Goal: Task Accomplishment & Management: Complete application form

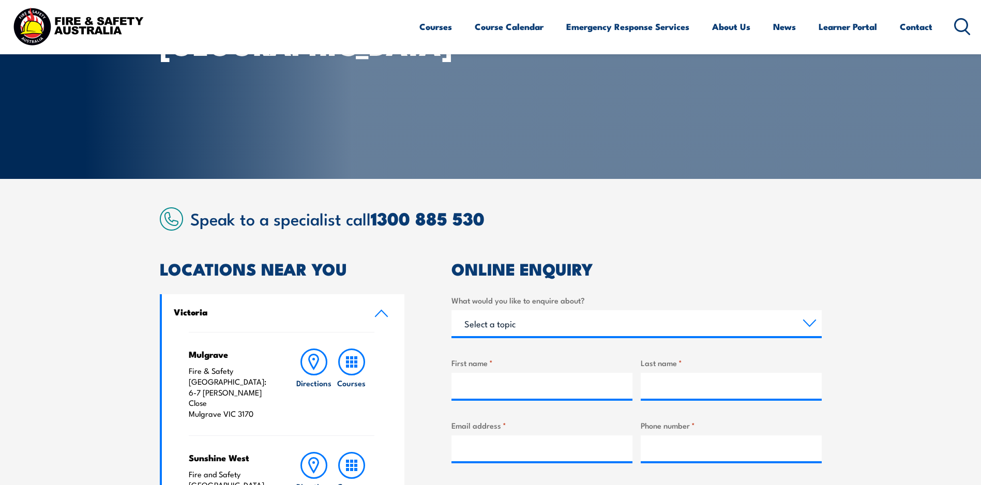
scroll to position [138, 0]
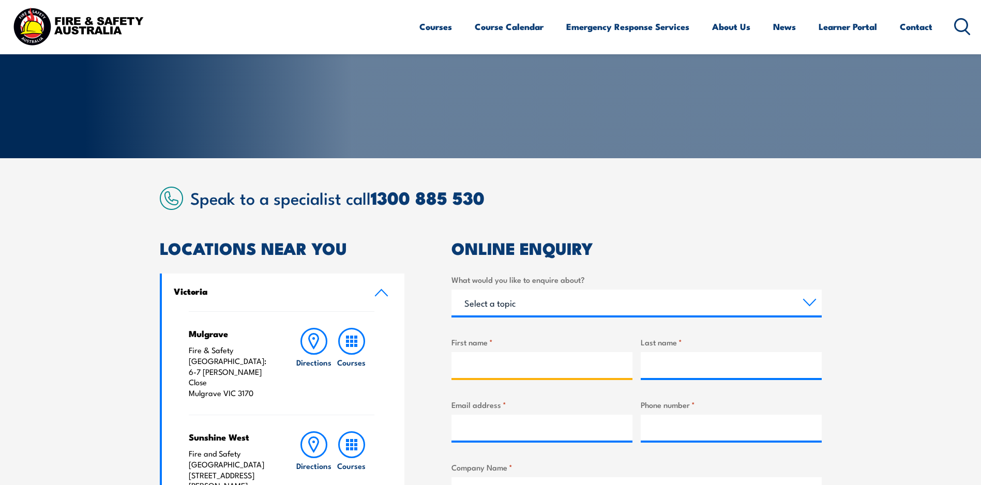
click at [459, 363] on input "First name *" at bounding box center [541, 365] width 181 height 26
type input "david"
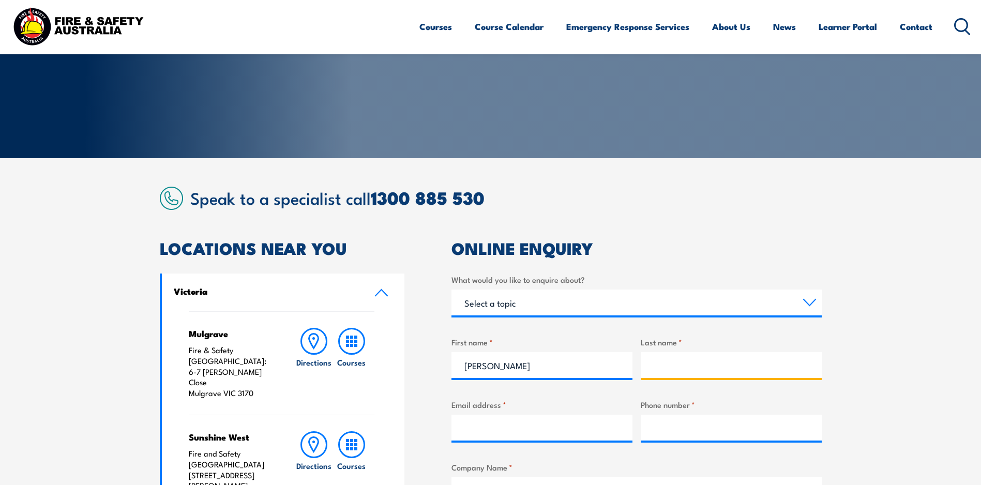
click at [649, 363] on input "Last name *" at bounding box center [731, 365] width 181 height 26
type input "smith"
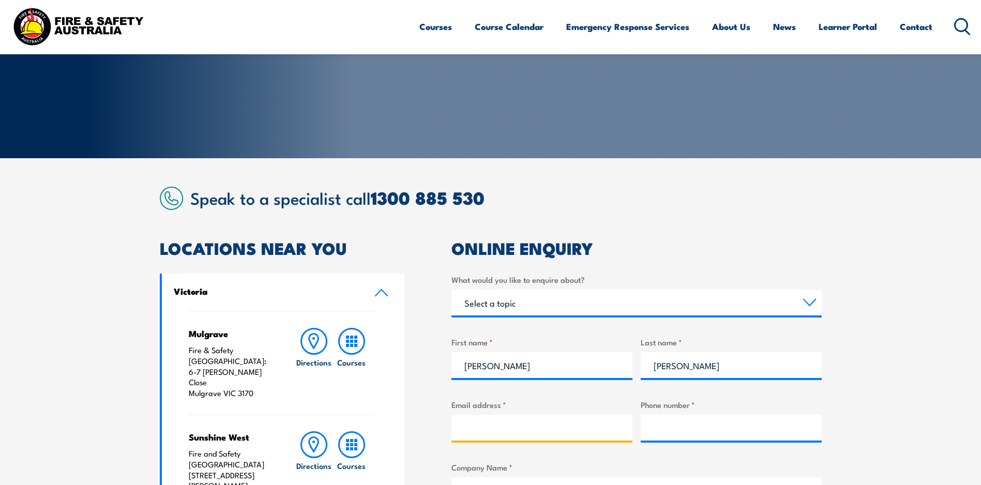
click at [468, 429] on input "Email address *" at bounding box center [541, 428] width 181 height 26
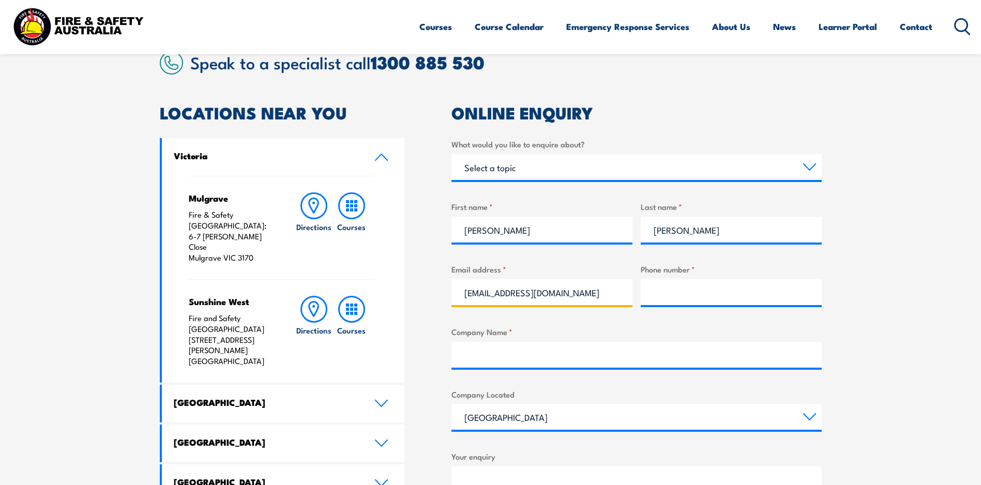
scroll to position [283, 0]
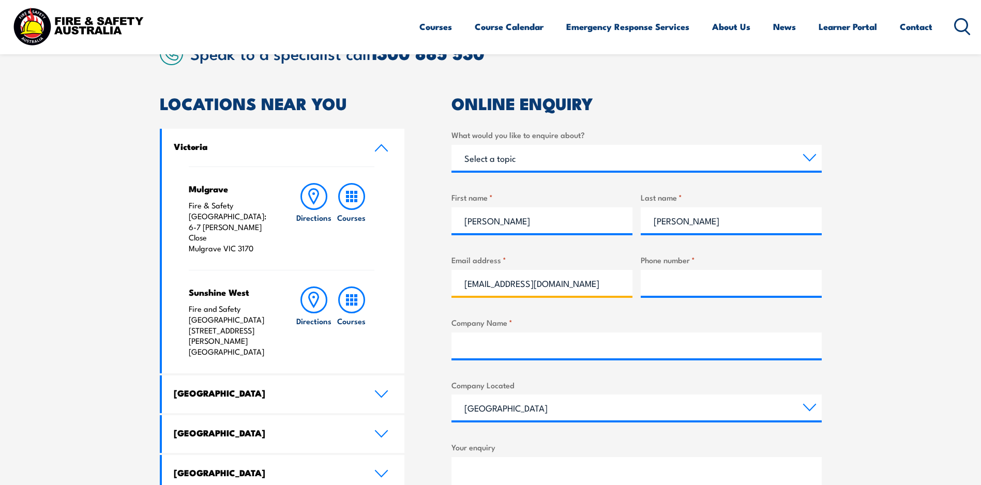
type input "davidsmithperth2468@gmail.com"
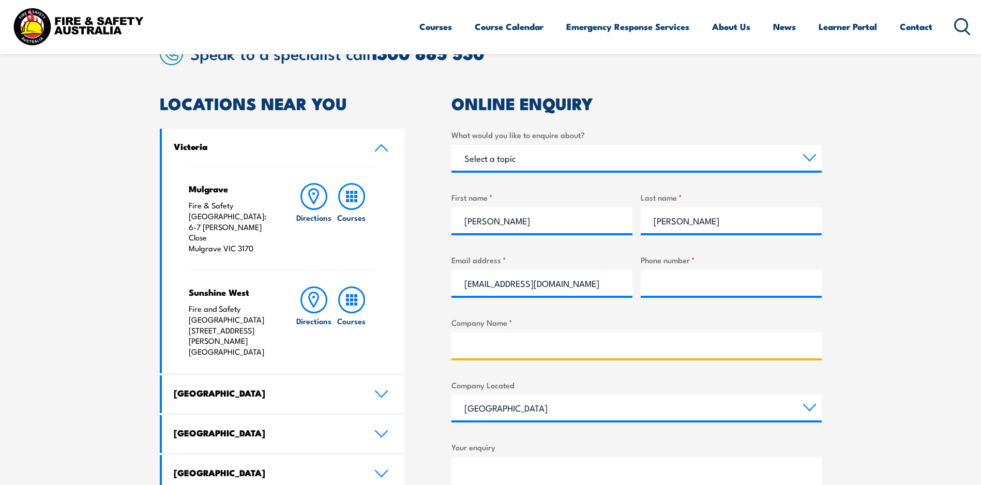
click at [468, 346] on input "Company Name *" at bounding box center [636, 345] width 370 height 26
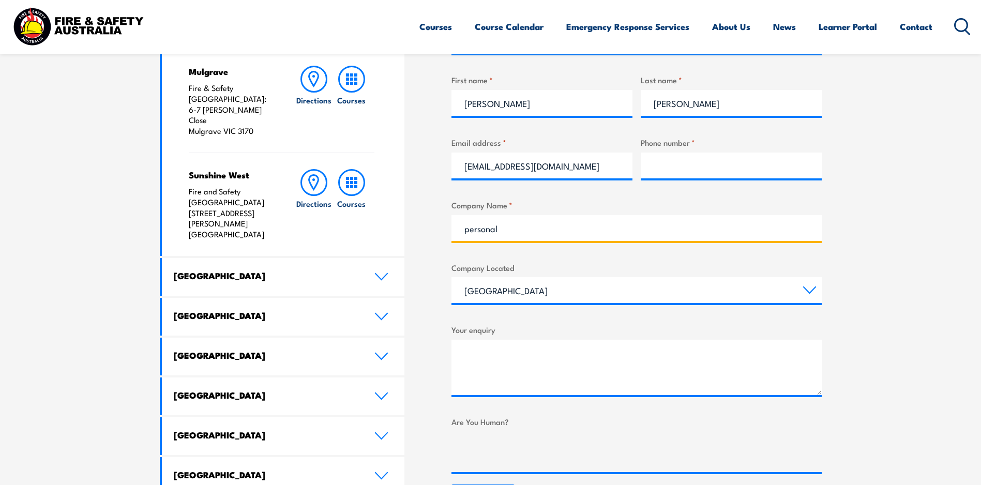
scroll to position [428, 0]
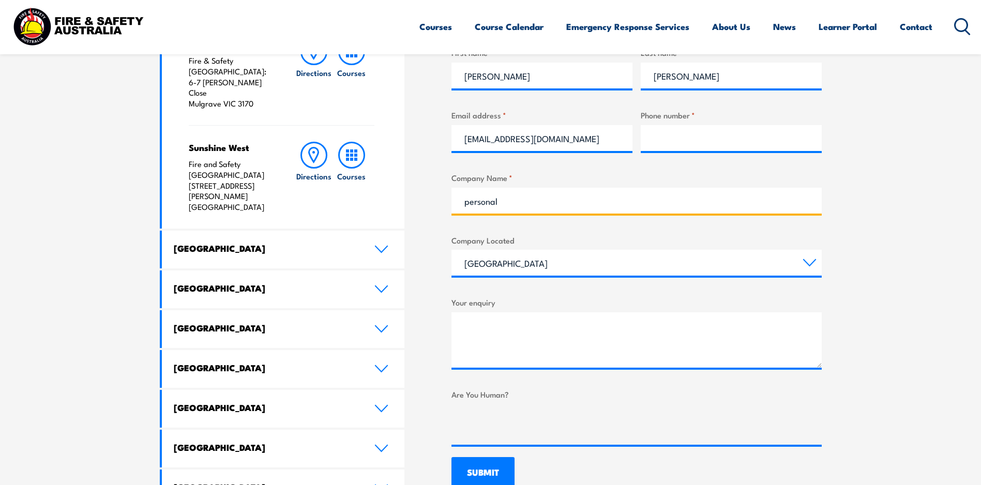
type input "personal"
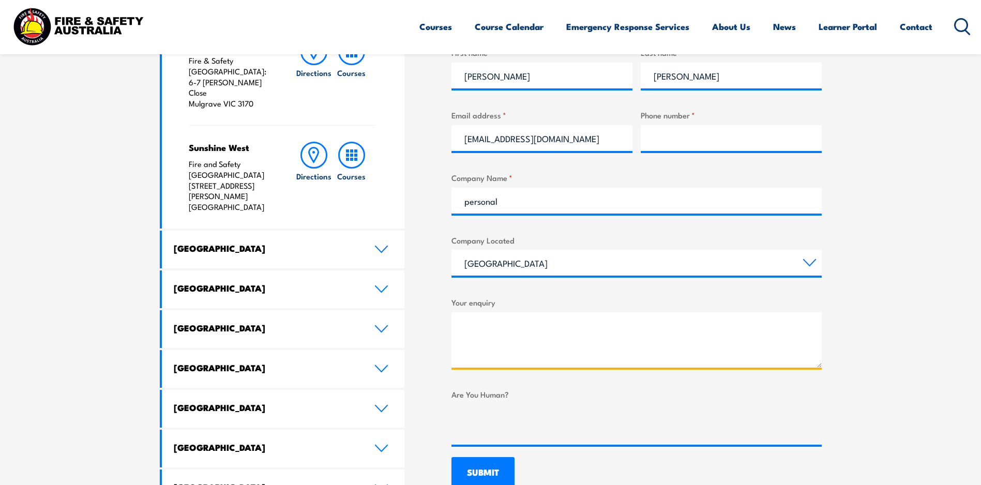
click at [461, 323] on textarea "Your enquiry" at bounding box center [636, 339] width 370 height 55
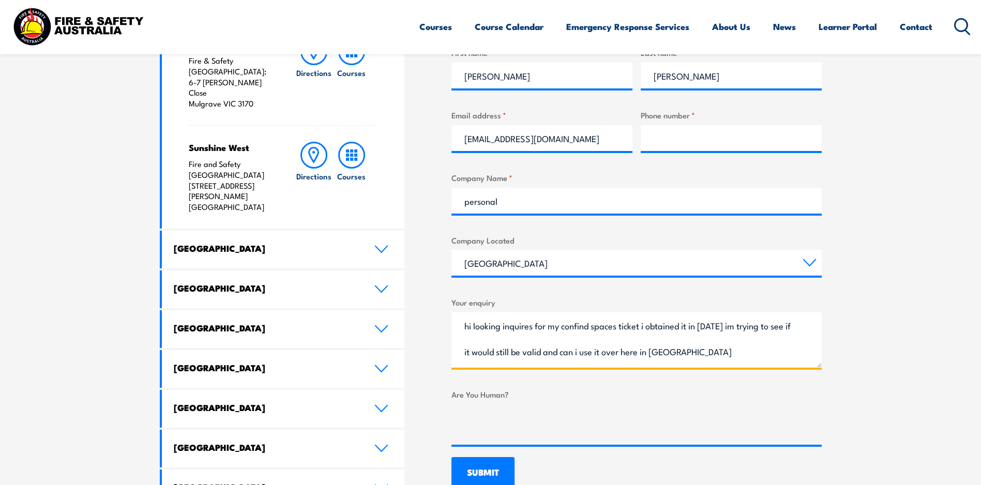
type textarea "hi looking inquires for my confind spaces ticket i obtained it in 2009 im tryin…"
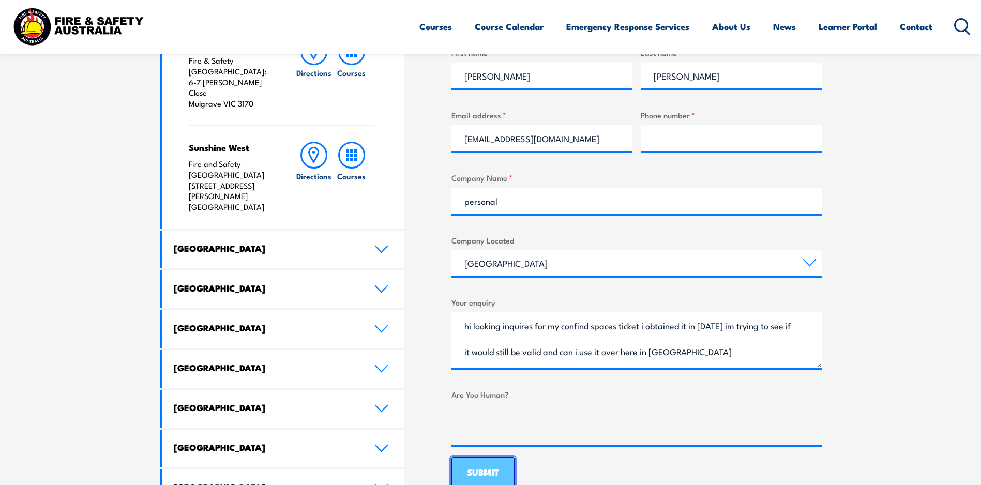
click at [498, 467] on input "SUBMIT" at bounding box center [482, 473] width 63 height 32
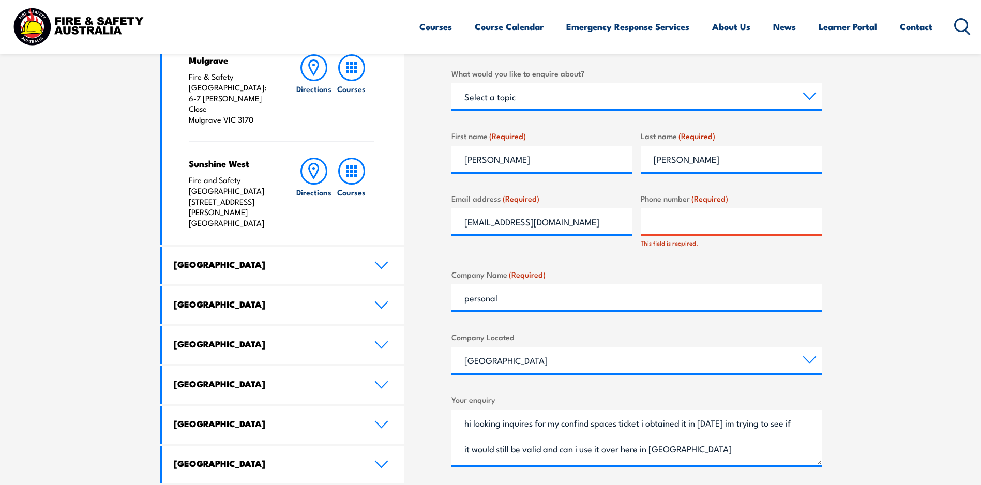
scroll to position [0, 0]
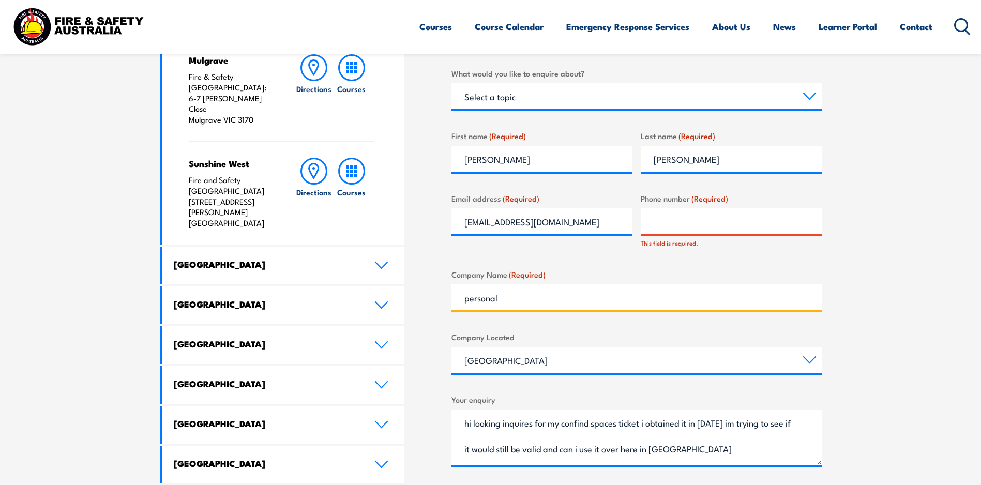
click at [503, 299] on input "personal" at bounding box center [636, 297] width 370 height 26
type input "p"
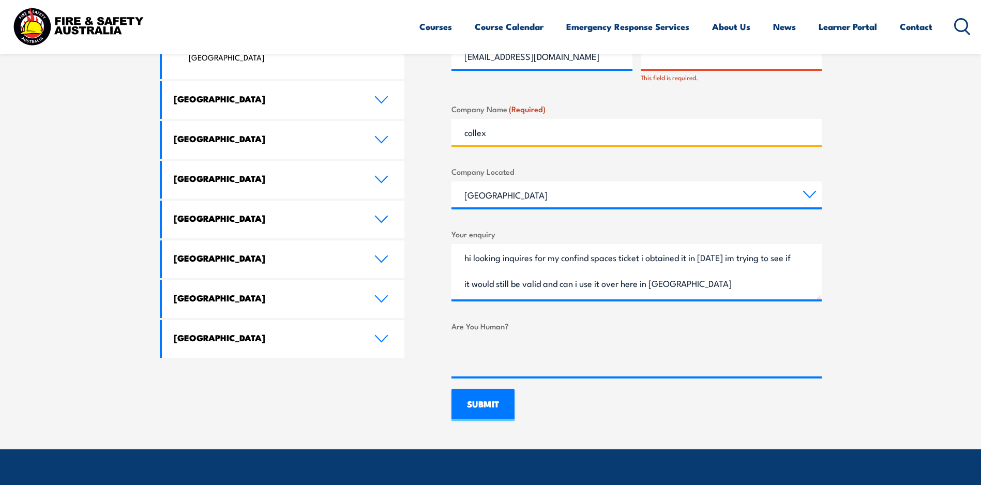
scroll to position [584, 0]
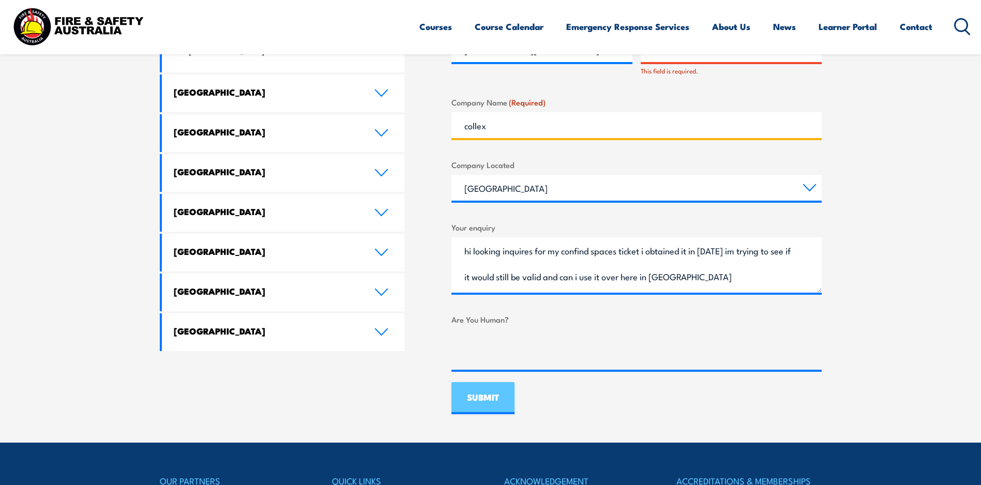
type input "collex"
click at [475, 391] on input "SUBMIT" at bounding box center [482, 398] width 63 height 32
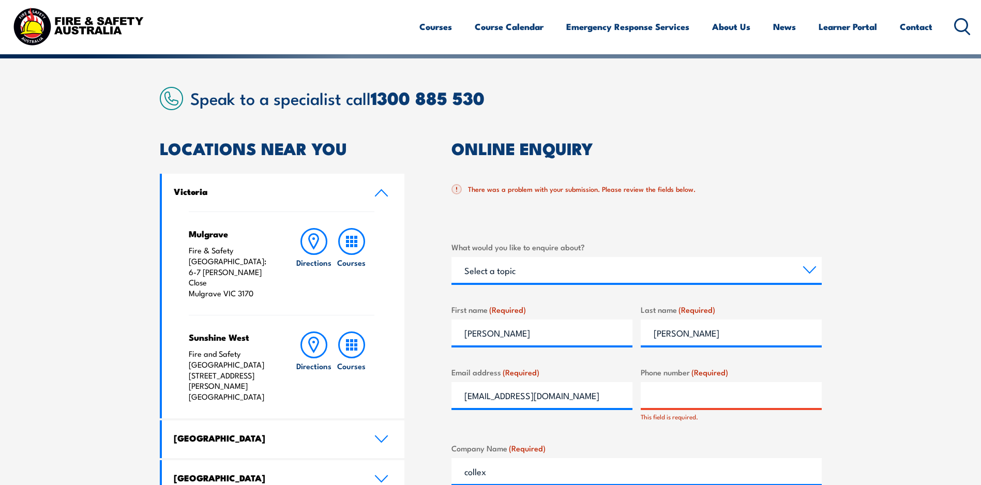
scroll to position [194, 0]
